Goal: Task Accomplishment & Management: Manage account settings

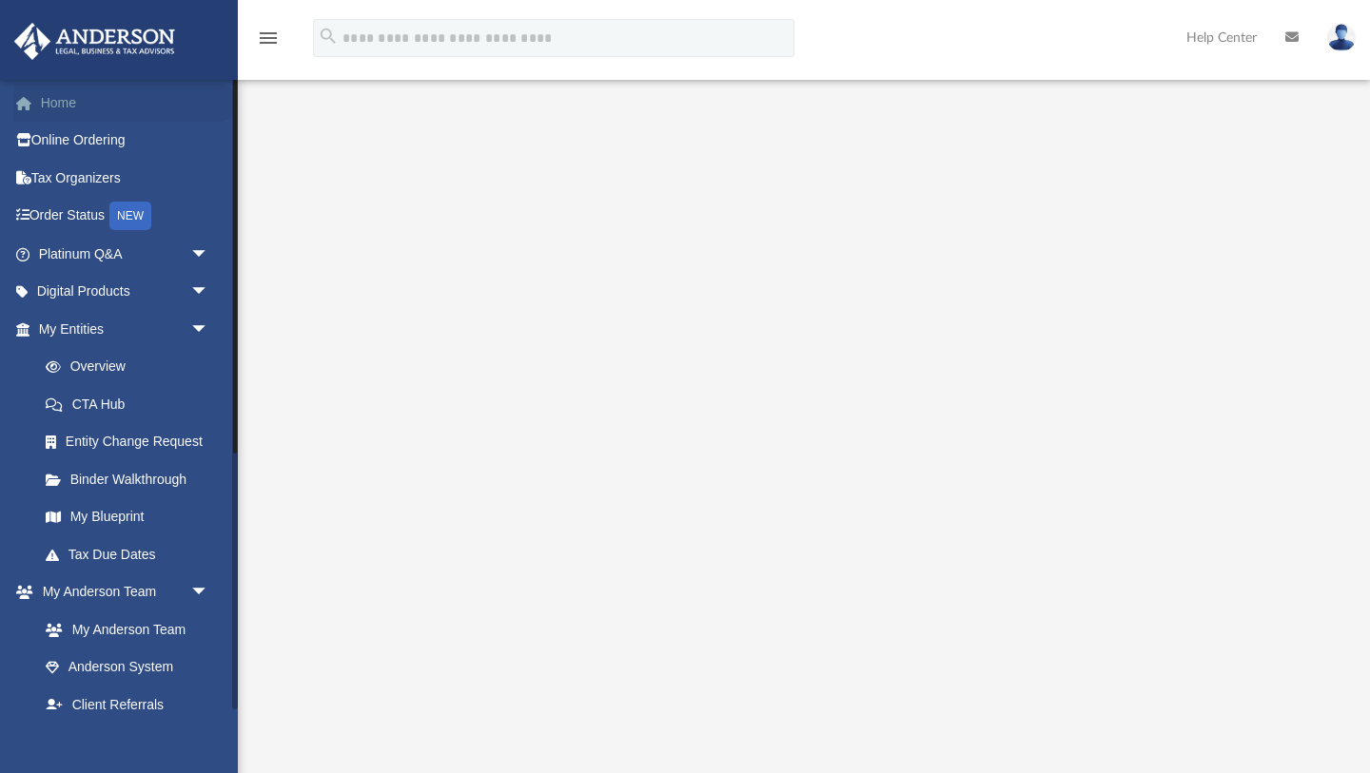
click at [58, 97] on link "Home" at bounding box center [125, 103] width 224 height 38
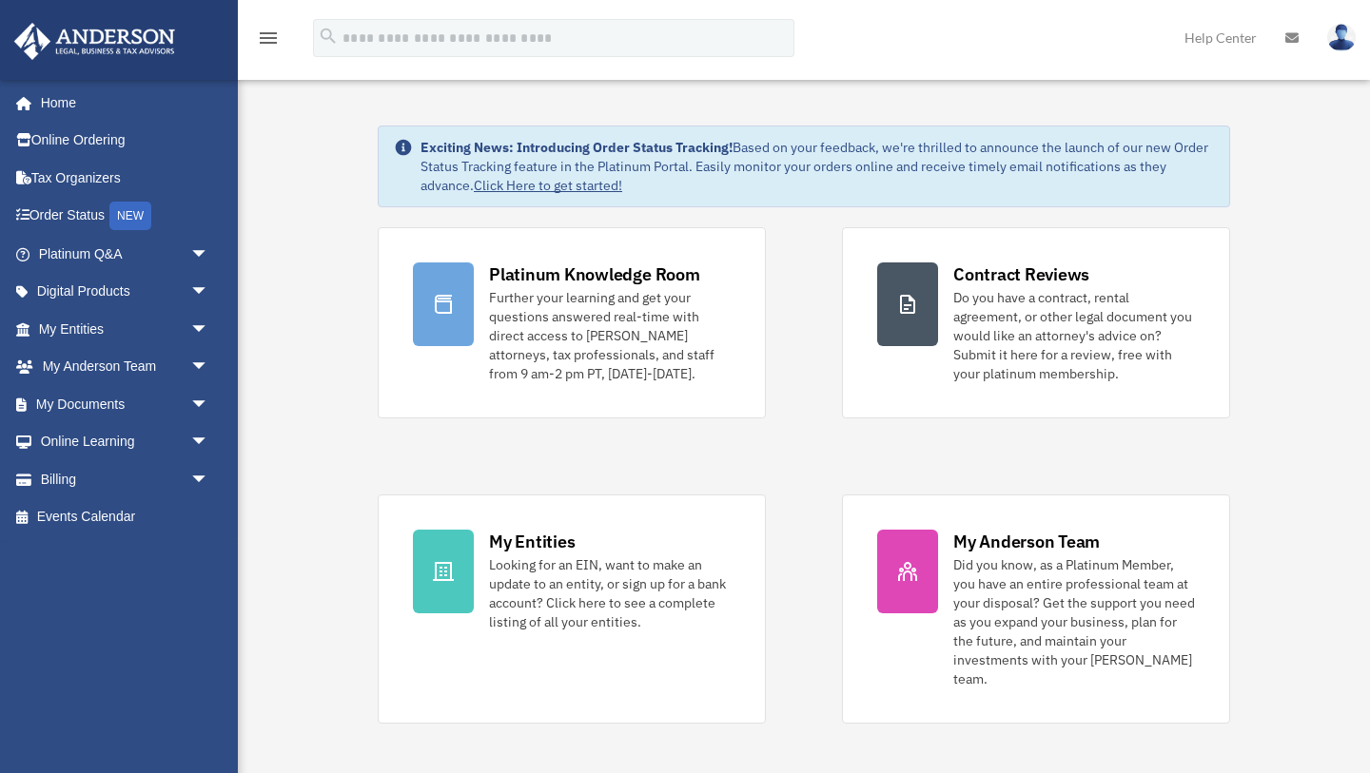
click at [58, 101] on link "Home" at bounding box center [120, 103] width 215 height 38
click at [1341, 44] on img at bounding box center [1341, 38] width 29 height 28
click at [1324, 38] on link at bounding box center [1341, 37] width 57 height 84
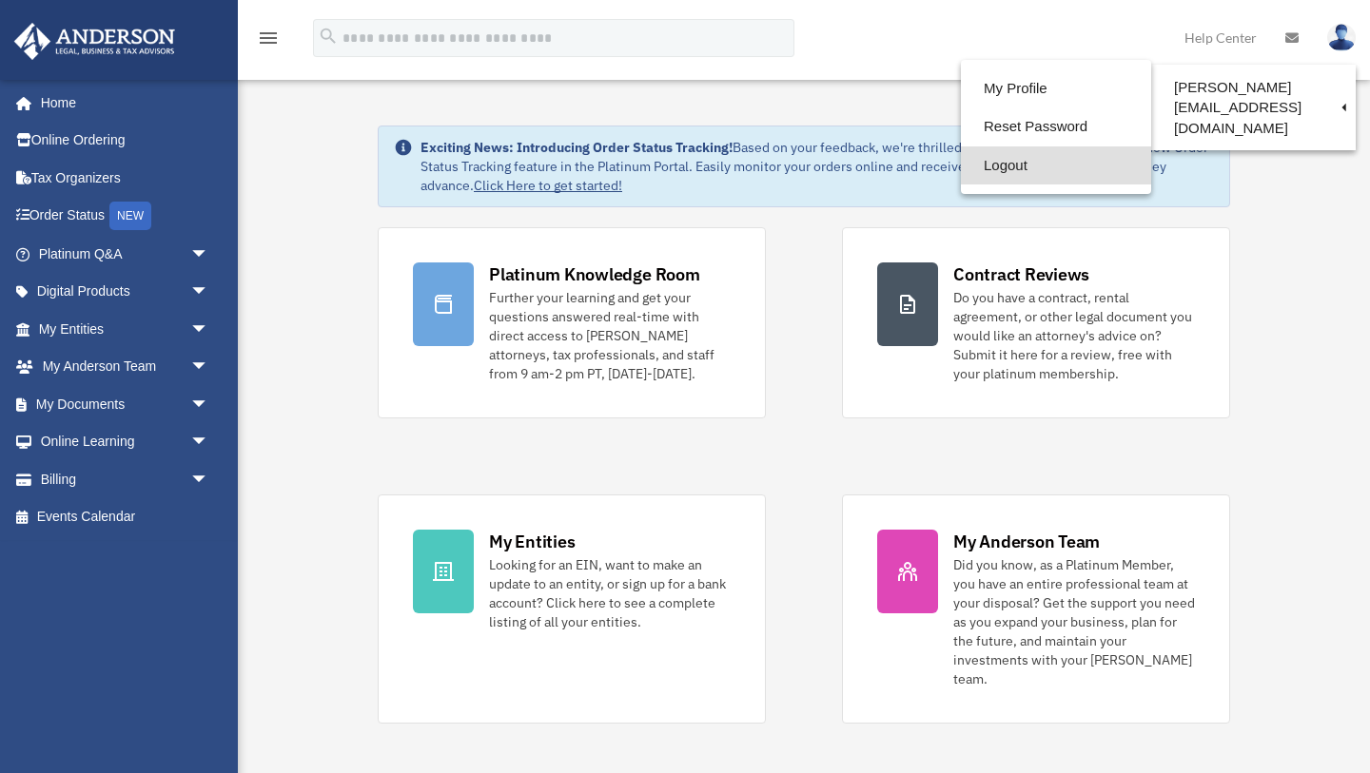
click at [961, 168] on link "Logout" at bounding box center [1056, 165] width 190 height 39
